Goal: Find specific page/section: Find specific page/section

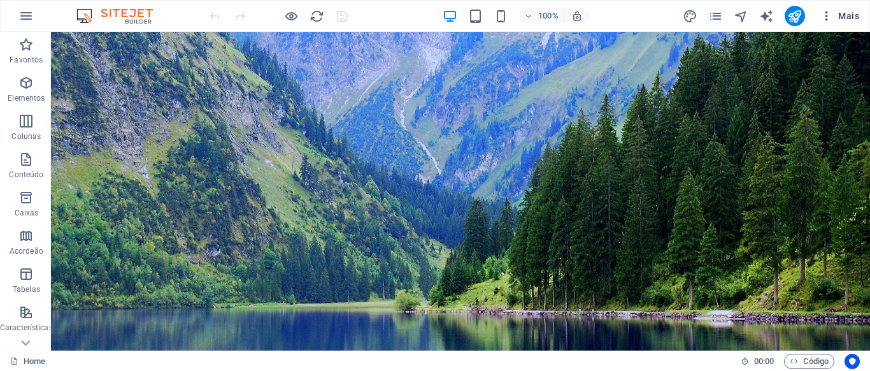
click at [839, 6] on button "Mais" at bounding box center [840, 16] width 49 height 20
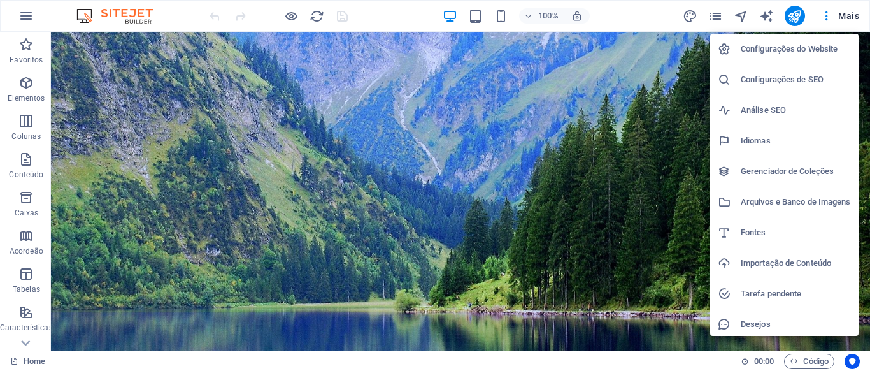
click at [45, 23] on div at bounding box center [435, 185] width 870 height 371
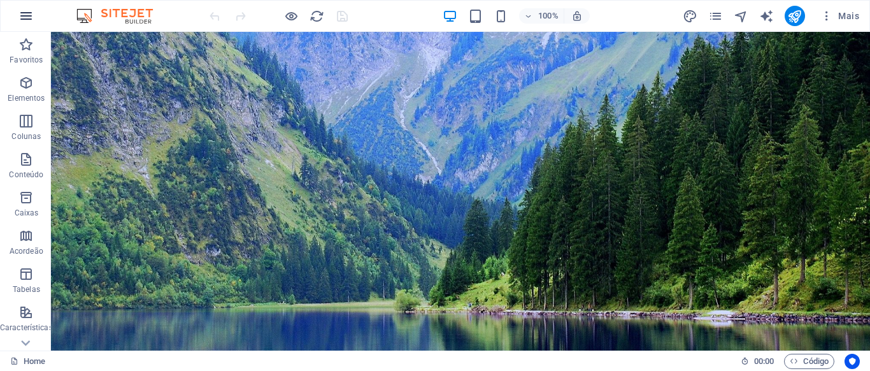
click at [31, 20] on icon "button" at bounding box center [25, 15] width 15 height 15
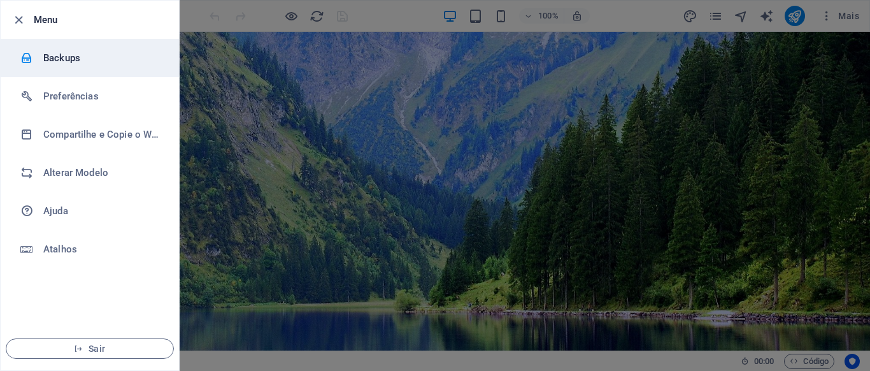
click at [52, 61] on h6 "Backups" at bounding box center [102, 57] width 118 height 15
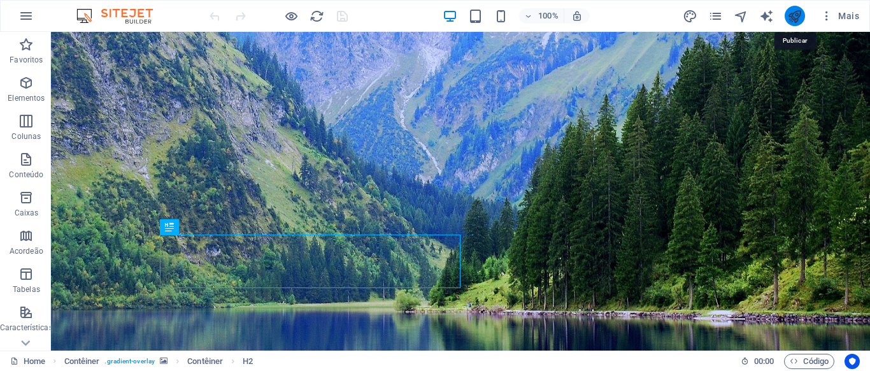
click at [789, 23] on icon "publish" at bounding box center [795, 16] width 15 height 15
